Goal: Task Accomplishment & Management: Use online tool/utility

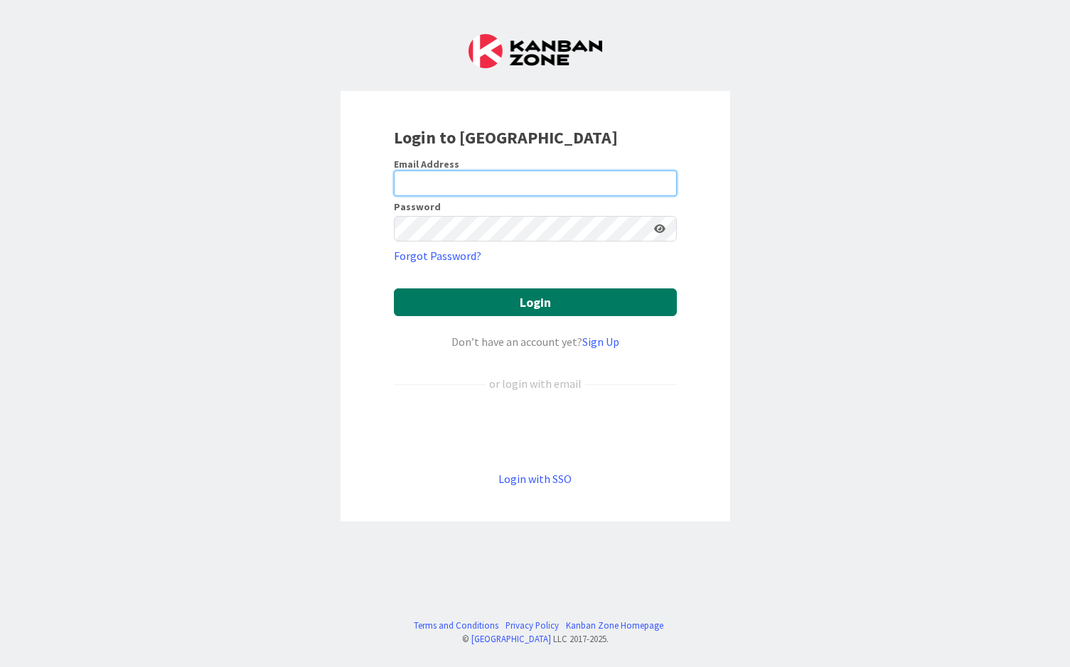
type input "[EMAIL_ADDRESS][PERSON_NAME][DOMAIN_NAME]"
click at [542, 308] on button "Login" at bounding box center [535, 303] width 283 height 28
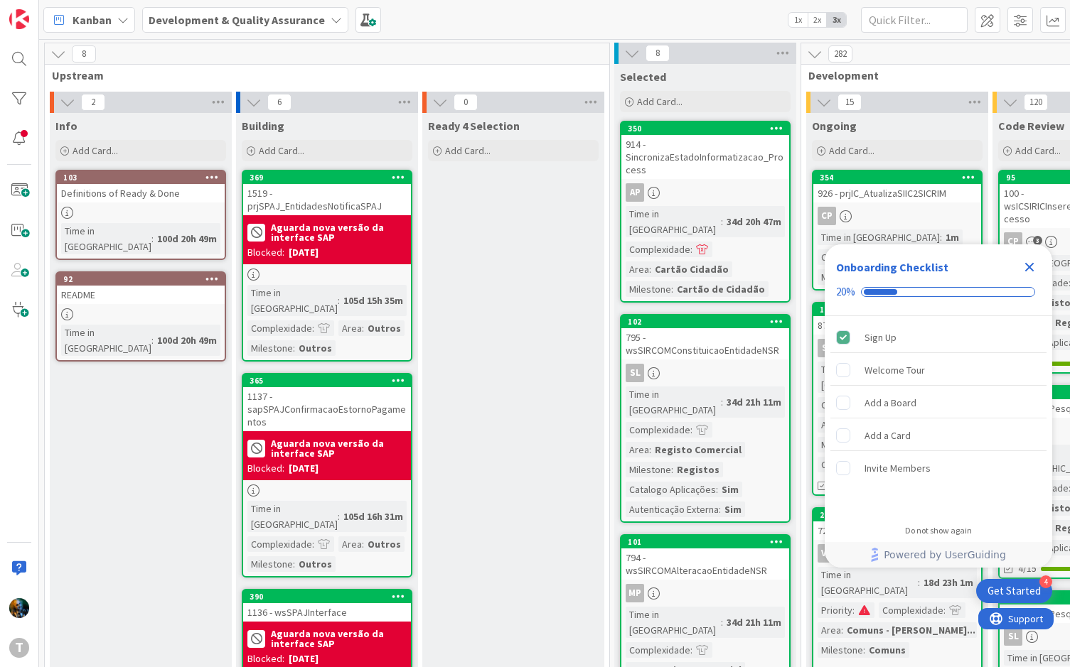
click at [1027, 267] on icon "Close Checklist" at bounding box center [1028, 267] width 17 height 17
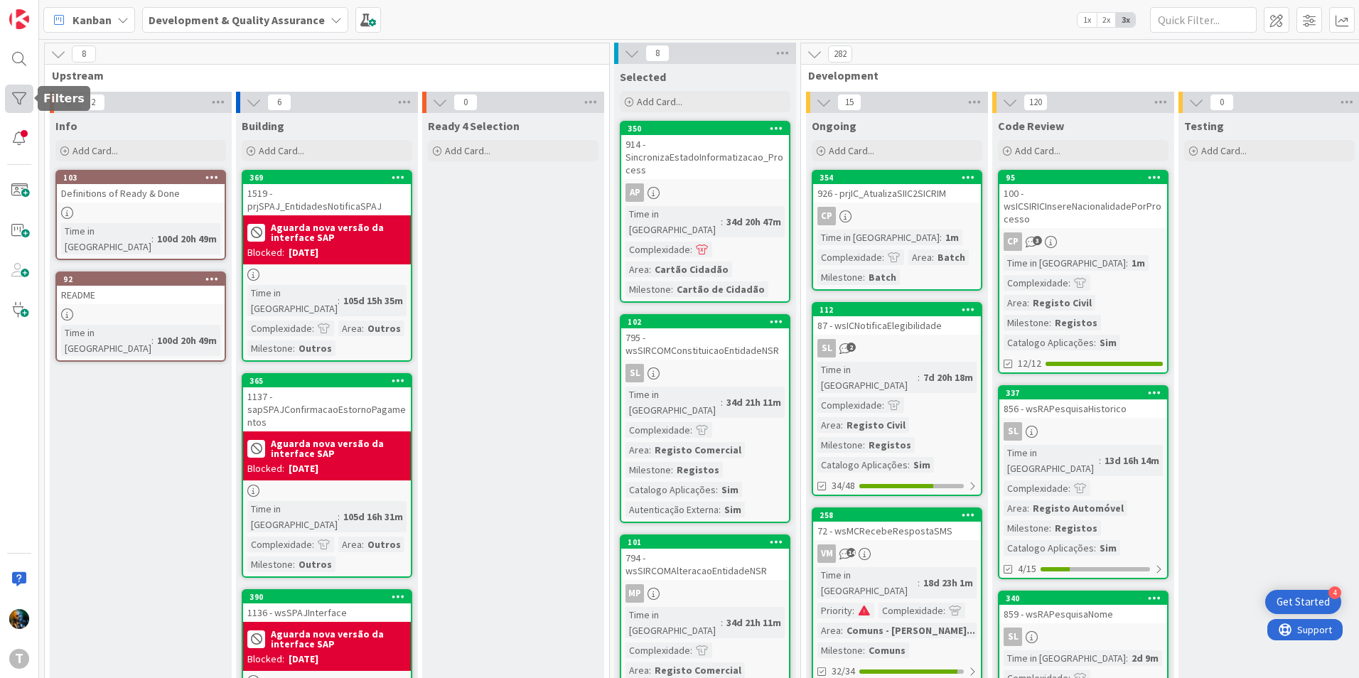
click at [8, 90] on div at bounding box center [19, 99] width 28 height 28
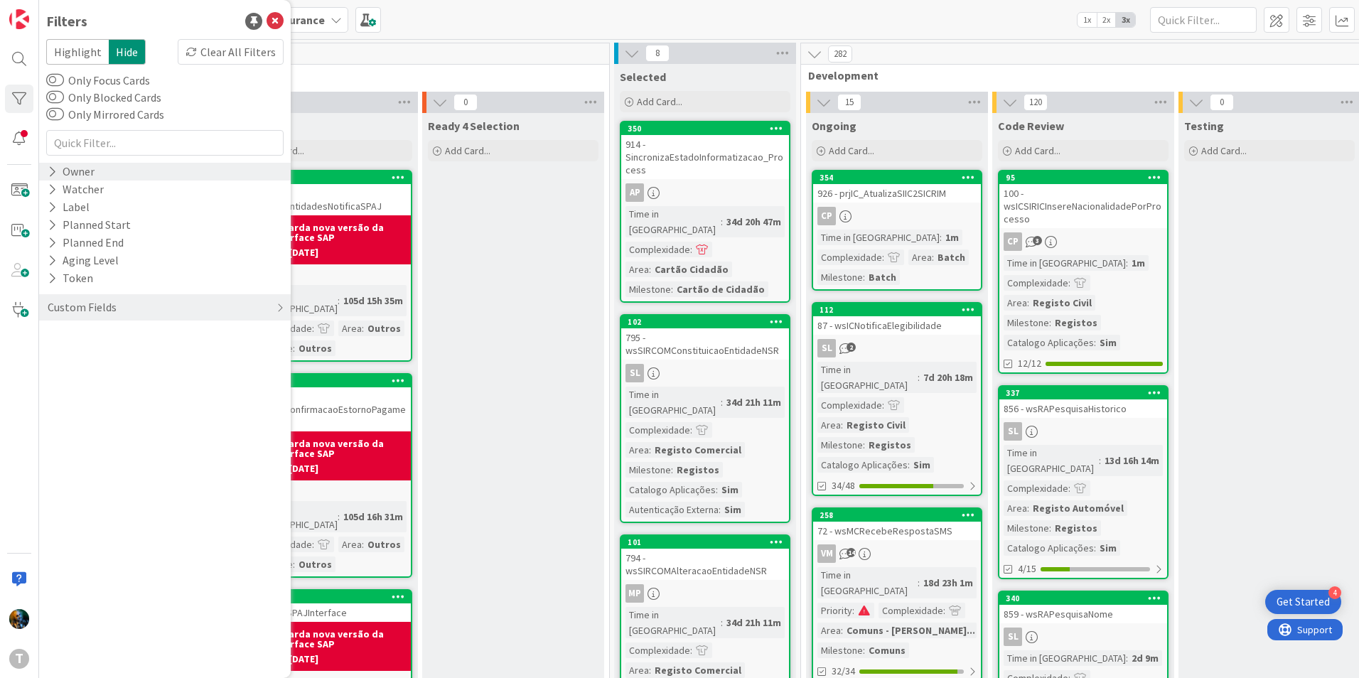
click at [58, 173] on div "Owner" at bounding box center [71, 172] width 50 height 18
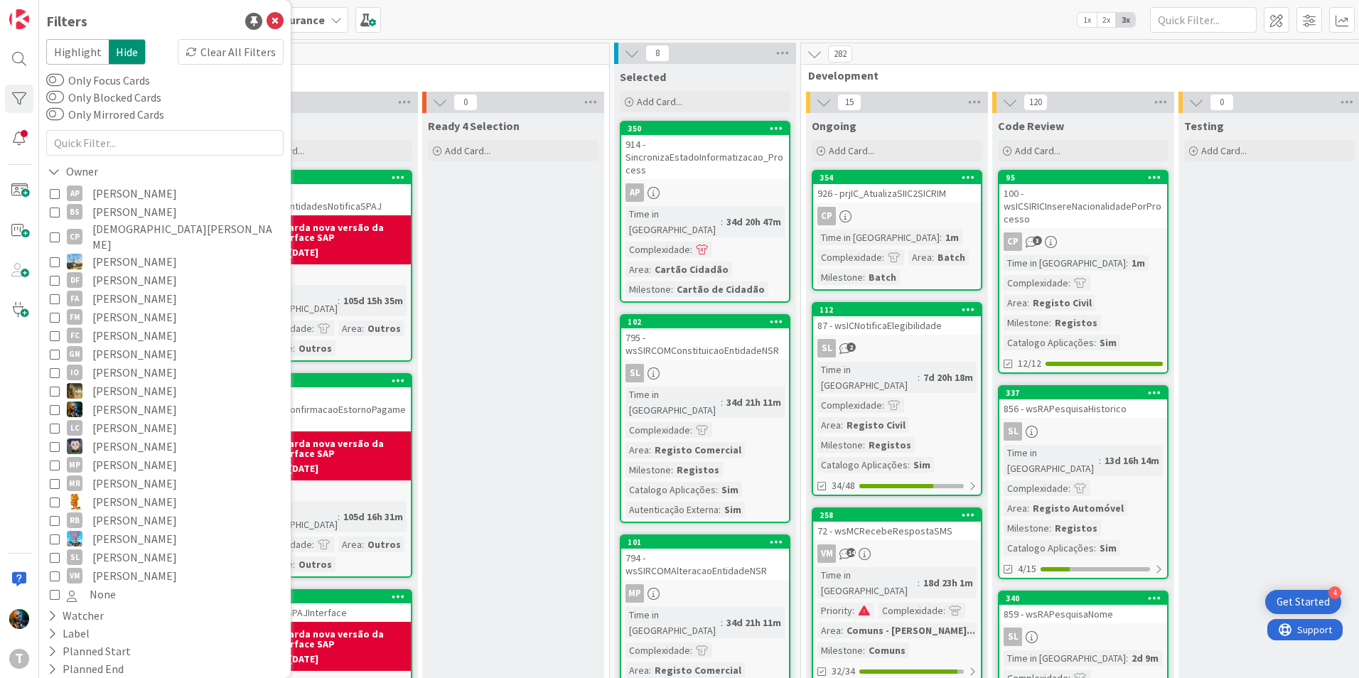
click at [53, 404] on icon at bounding box center [55, 409] width 10 height 10
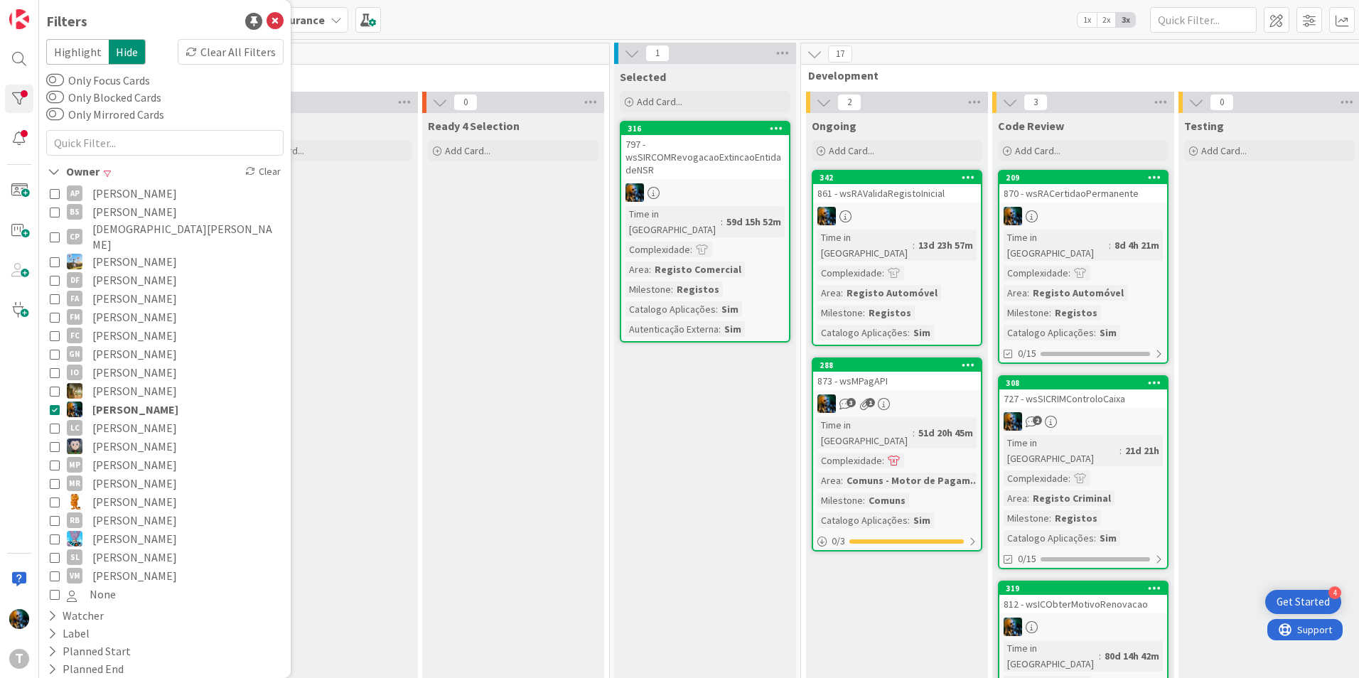
drag, startPoint x: 51, startPoint y: 396, endPoint x: 59, endPoint y: 369, distance: 28.1
click at [51, 404] on icon at bounding box center [55, 409] width 10 height 10
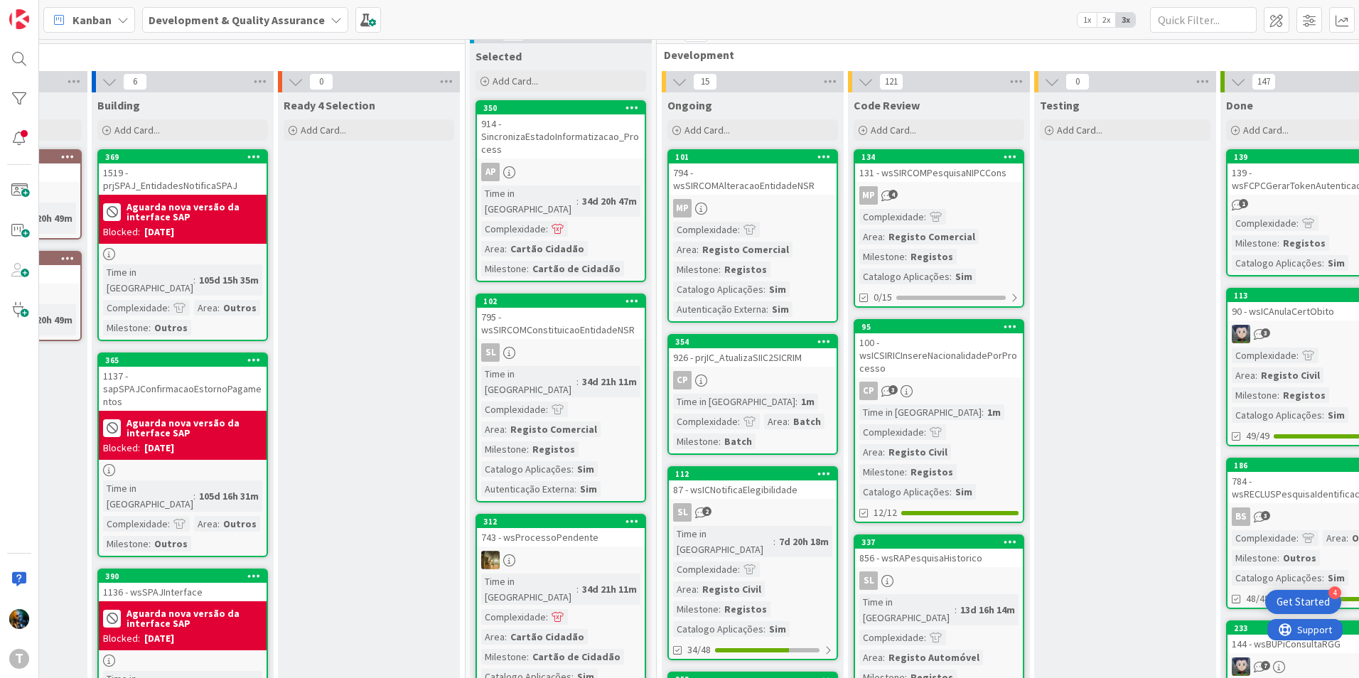
scroll to position [0, 144]
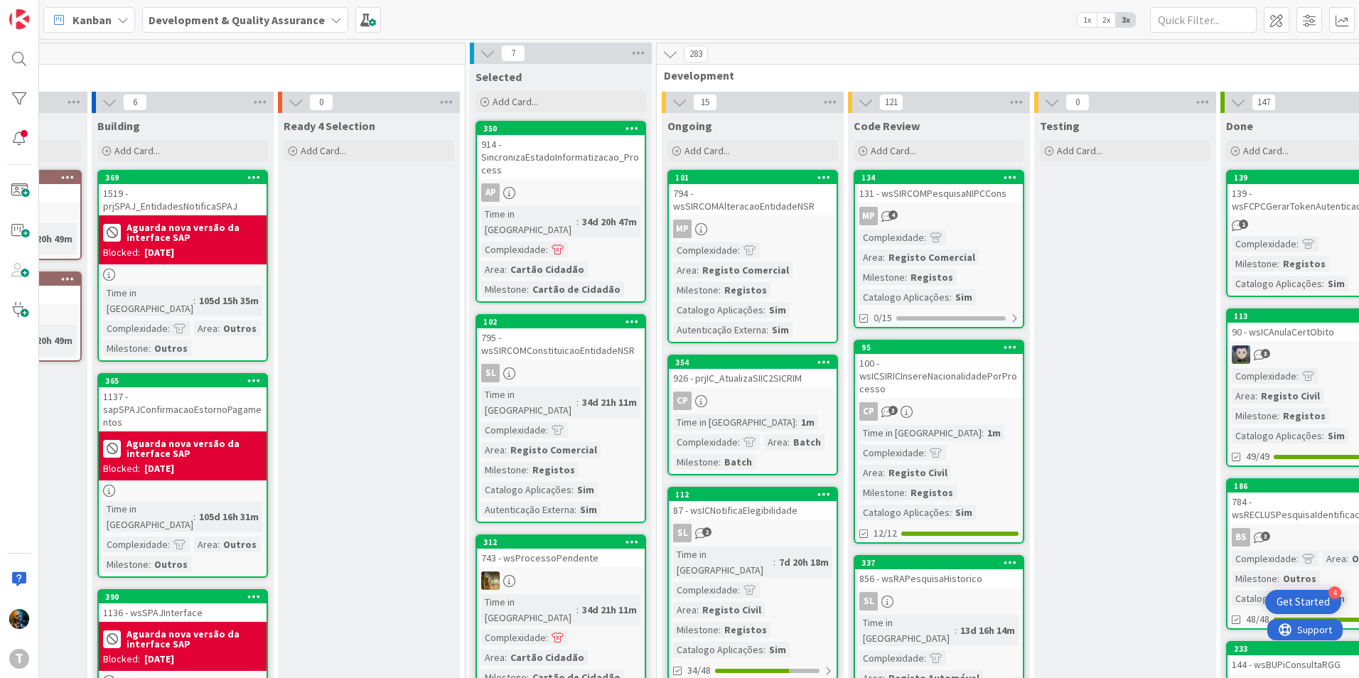
click at [866, 103] on icon at bounding box center [866, 103] width 16 height 16
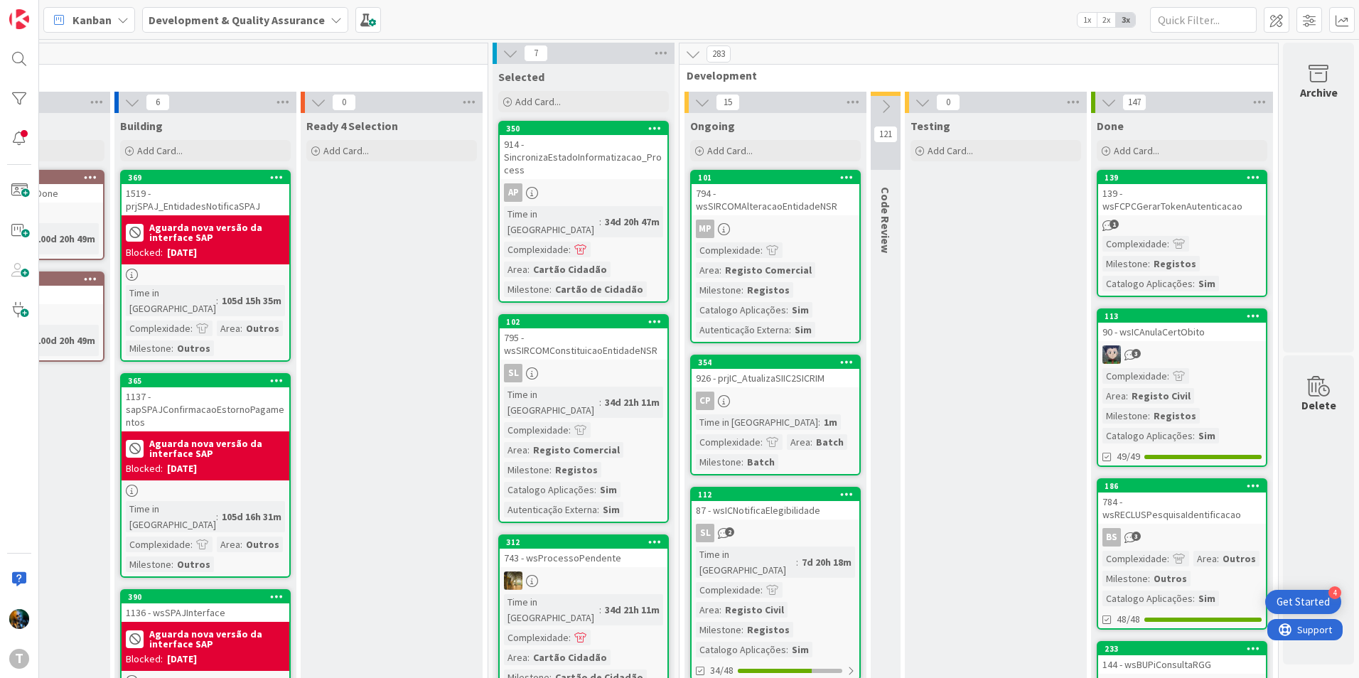
scroll to position [0, 132]
click at [878, 110] on icon at bounding box center [886, 107] width 16 height 16
